Goal: Task Accomplishment & Management: Use online tool/utility

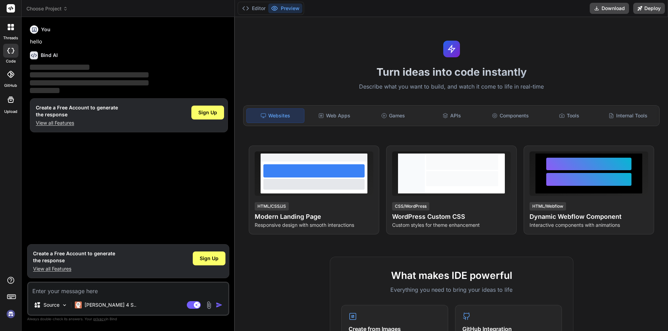
click at [10, 315] on img at bounding box center [11, 314] width 12 height 12
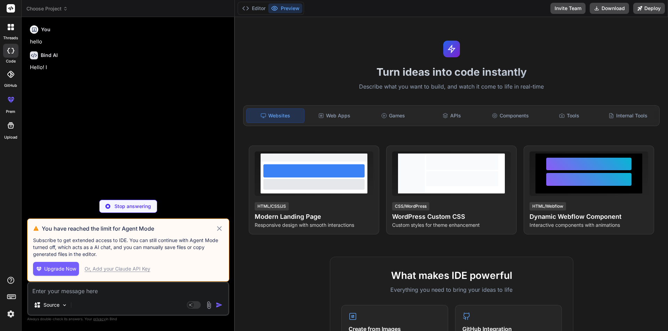
click at [59, 274] on button "Upgrade Now" at bounding box center [56, 269] width 46 height 14
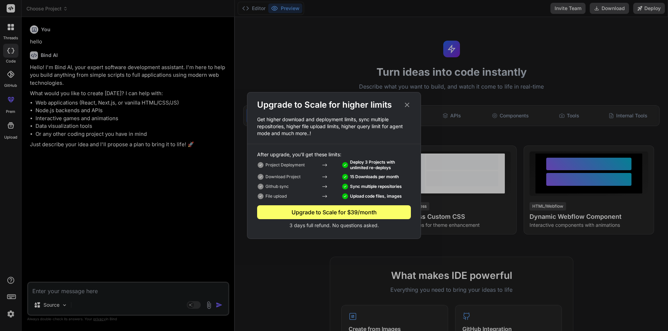
click at [407, 106] on icon at bounding box center [407, 105] width 8 height 8
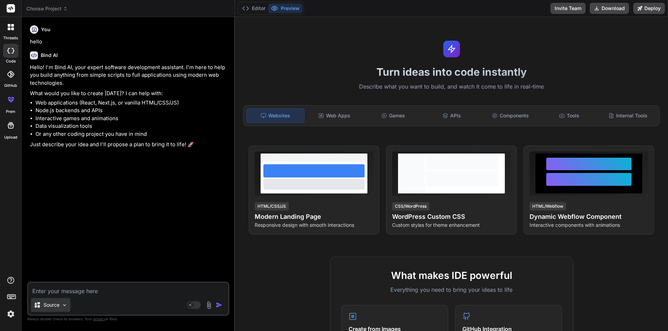
click at [64, 306] on img at bounding box center [65, 306] width 6 height 6
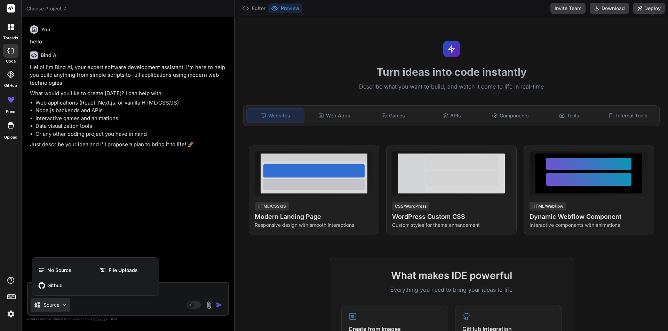
click at [201, 242] on div at bounding box center [334, 165] width 668 height 331
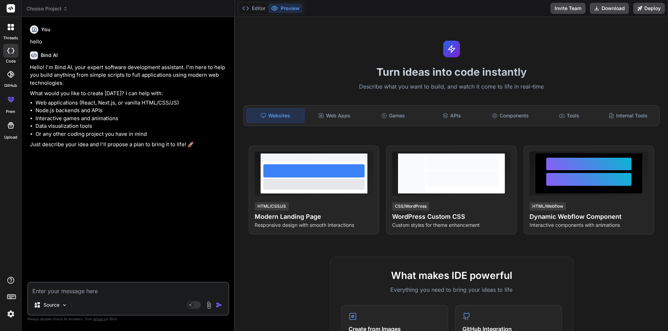
click at [10, 312] on img at bounding box center [11, 314] width 12 height 12
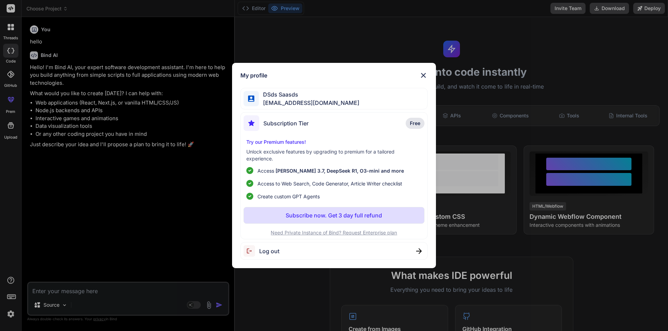
click at [273, 254] on span "Log out" at bounding box center [269, 251] width 20 height 8
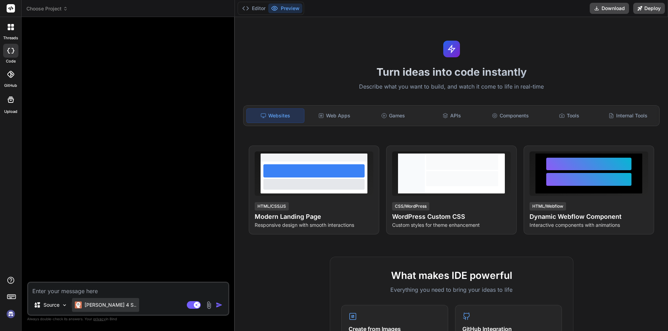
click at [89, 299] on div "[PERSON_NAME] 4 S.." at bounding box center [105, 305] width 67 height 14
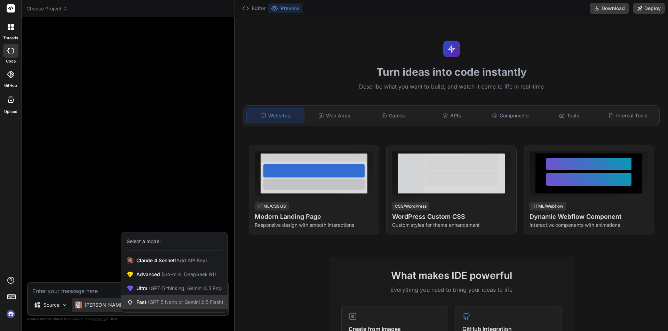
click at [134, 300] on icon at bounding box center [130, 302] width 7 height 7
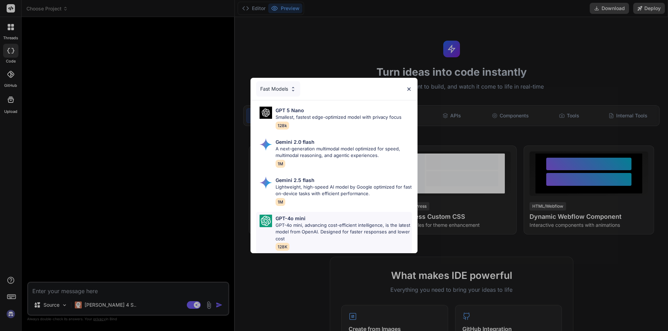
click at [308, 225] on p "GPT-4o mini, advancing cost-efficient intelligence, is the latest model from Op…" at bounding box center [343, 232] width 136 height 21
type textarea "x"
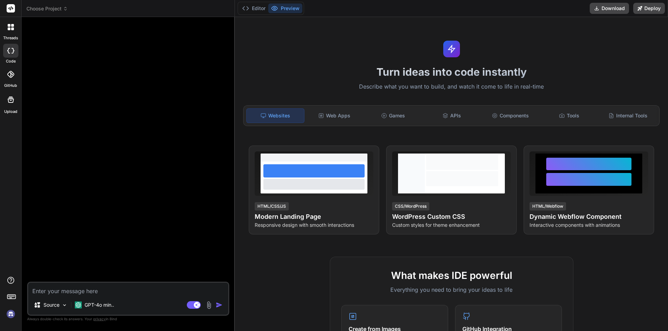
click at [100, 292] on textarea at bounding box center [128, 289] width 200 height 13
type textarea "h"
type textarea "x"
type textarea "hi"
type textarea "x"
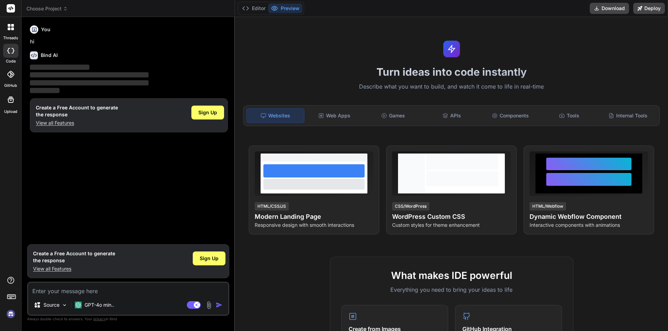
click at [12, 314] on img at bounding box center [11, 314] width 12 height 12
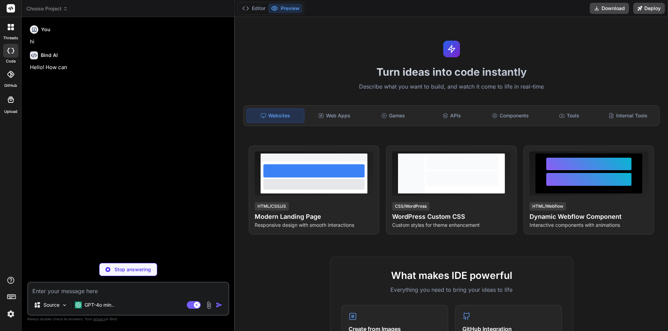
type textarea "x"
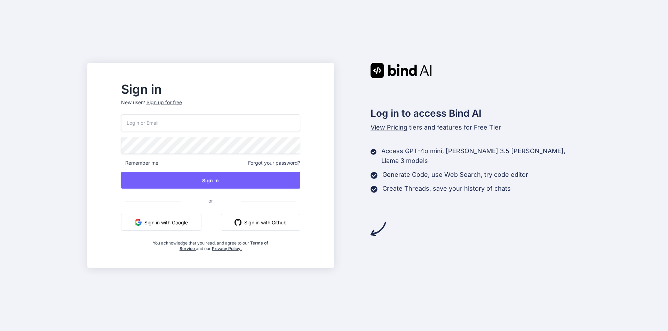
click at [161, 124] on input "email" at bounding box center [210, 122] width 179 height 17
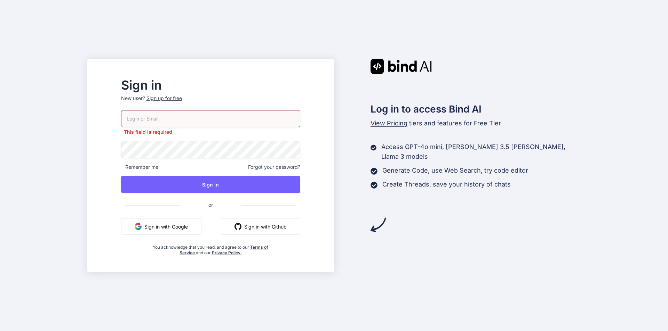
click at [169, 120] on input "email" at bounding box center [210, 118] width 179 height 17
paste input "[EMAIL_ADDRESS][DOMAIN_NAME]"
type input "[EMAIL_ADDRESS][DOMAIN_NAME]"
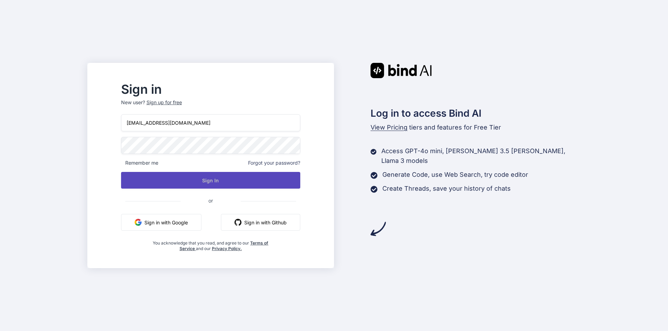
click at [236, 183] on button "Sign In" at bounding box center [210, 180] width 179 height 17
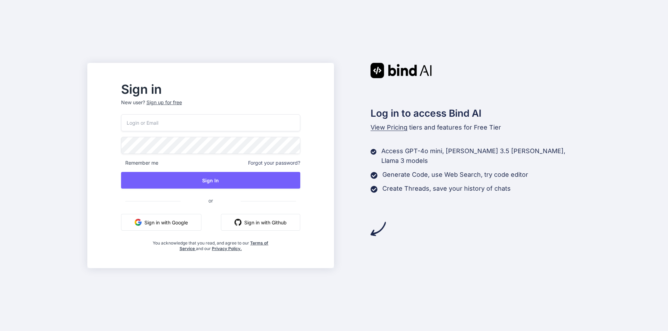
click at [219, 125] on input "email" at bounding box center [210, 122] width 179 height 17
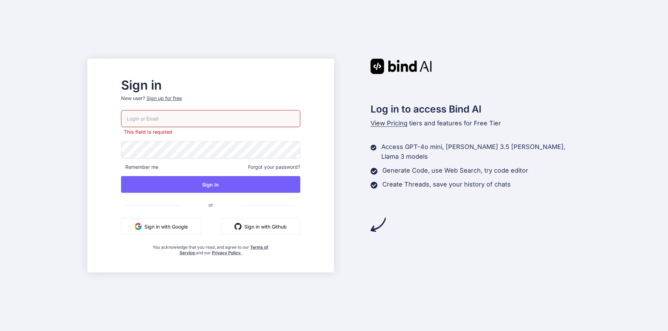
click at [159, 121] on input "email" at bounding box center [210, 118] width 179 height 17
paste input "kanera5748@mogash.com"
type input "kanera5748@mogash.com"
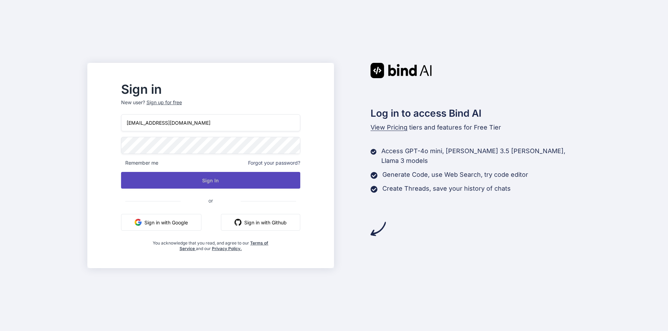
click at [227, 181] on button "Sign In" at bounding box center [210, 180] width 179 height 17
